Goal: Task Accomplishment & Management: Manage account settings

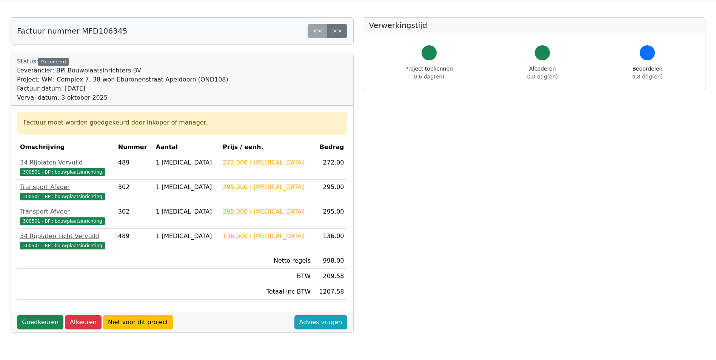
scroll to position [38, 0]
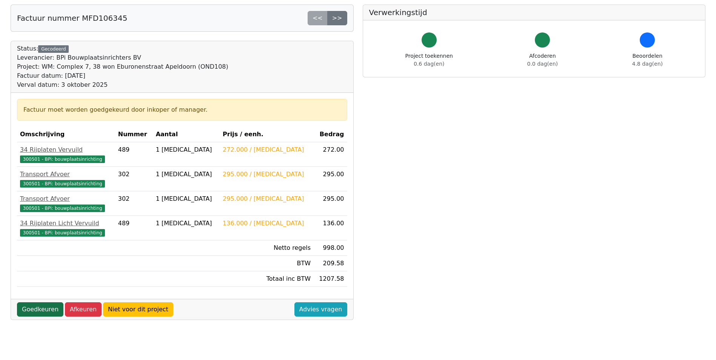
click at [32, 309] on link "Goedkeuren" at bounding box center [40, 309] width 46 height 14
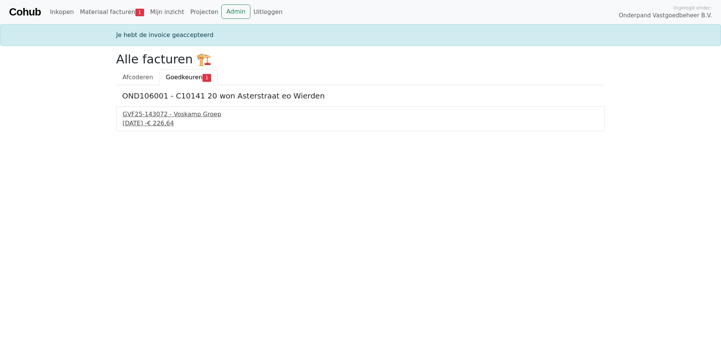
click at [183, 115] on div "GVF25-143072 - Voskamp Groep" at bounding box center [361, 114] width 476 height 9
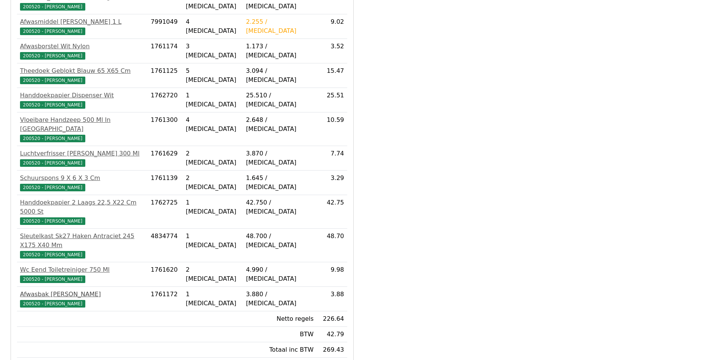
scroll to position [237, 0]
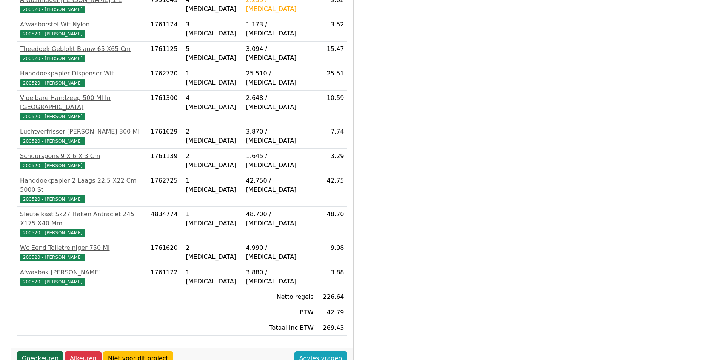
click at [37, 351] on link "Goedkeuren" at bounding box center [40, 358] width 46 height 14
